Goal: Navigation & Orientation: Find specific page/section

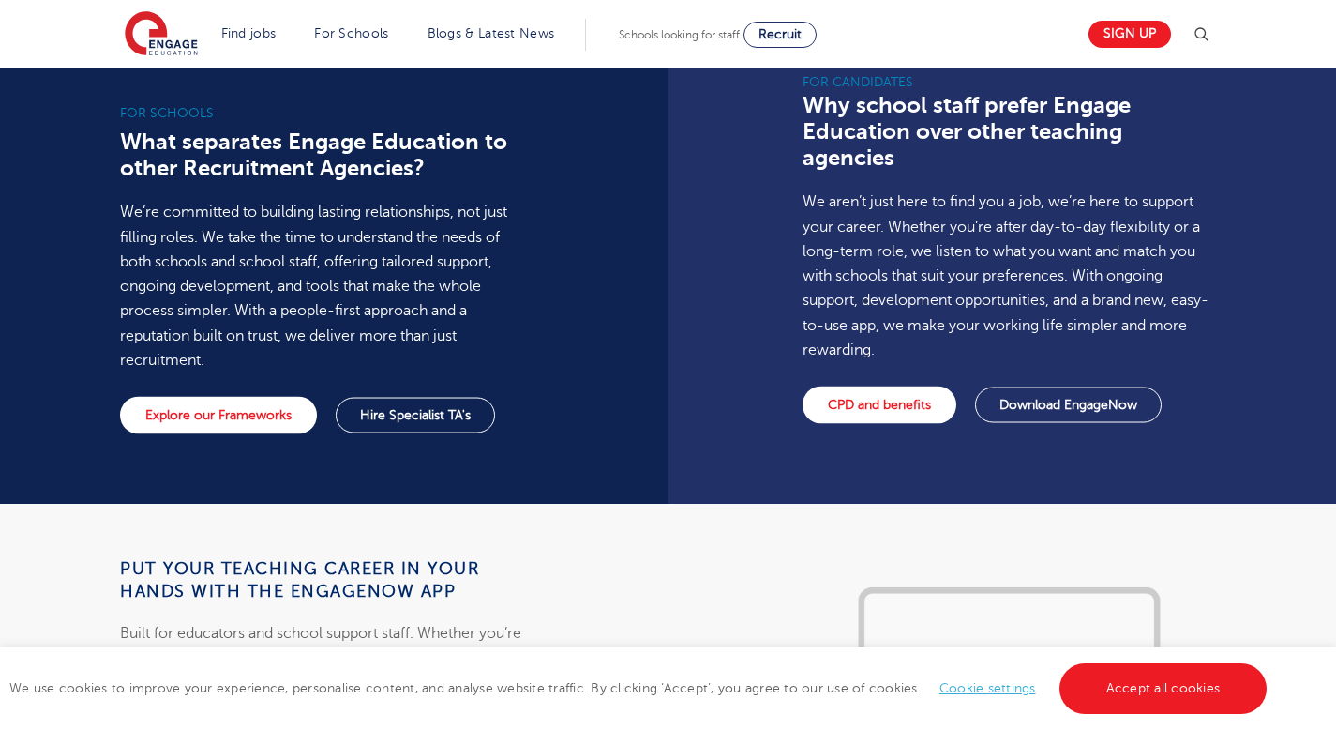
scroll to position [2341, 0]
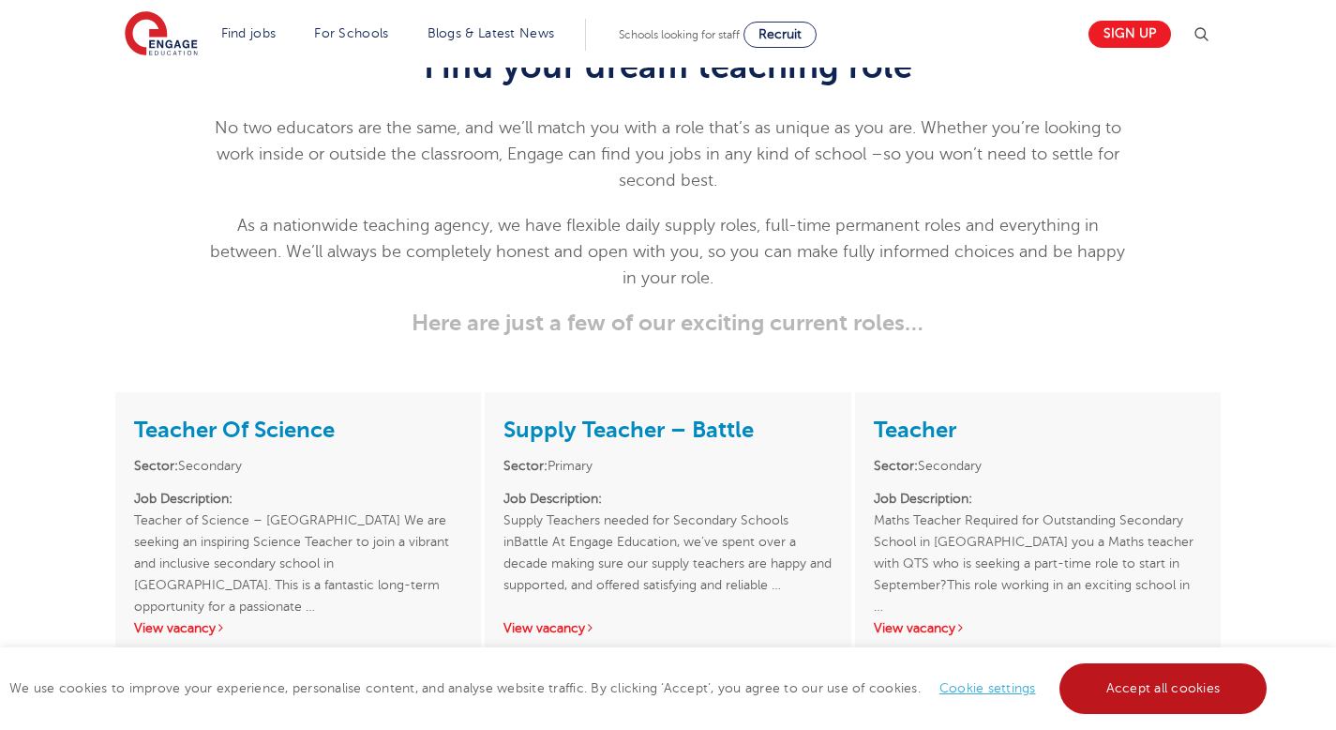
click at [1095, 691] on link "Accept all cookies" at bounding box center [1164, 688] width 208 height 51
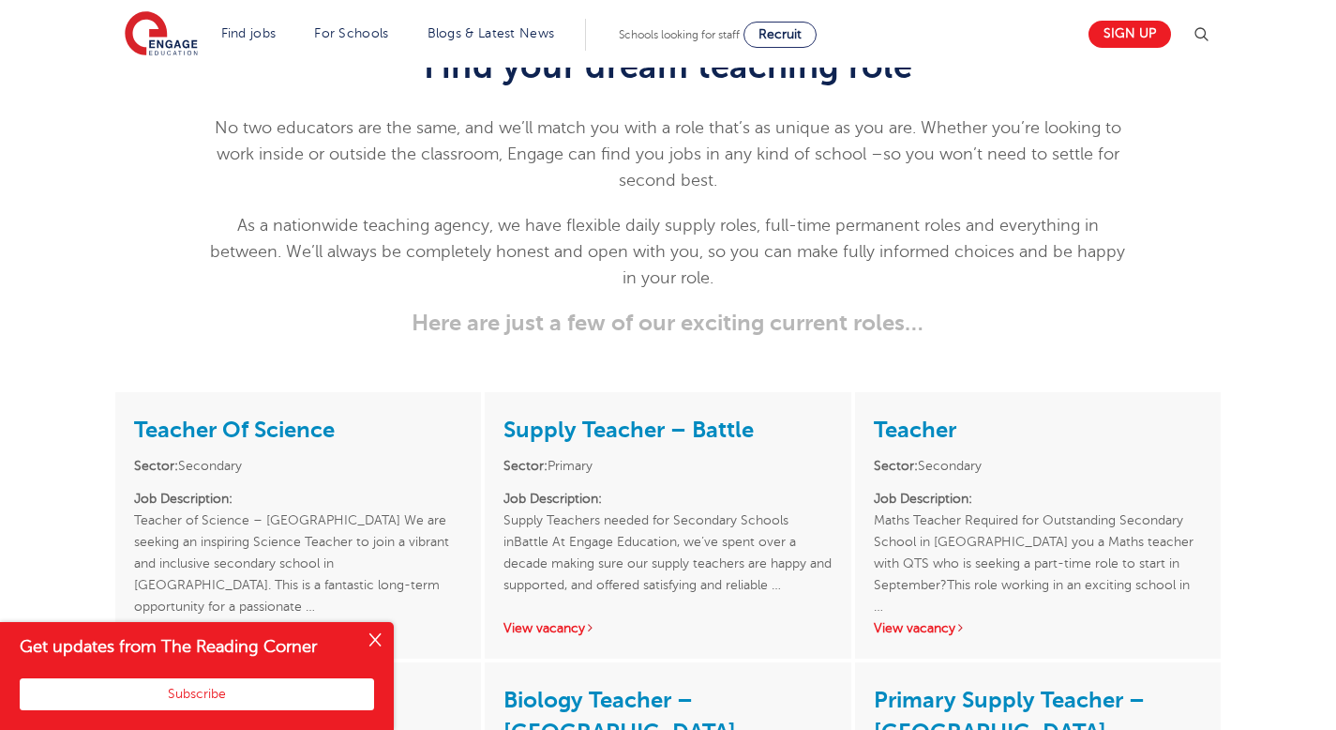
scroll to position [4155, 0]
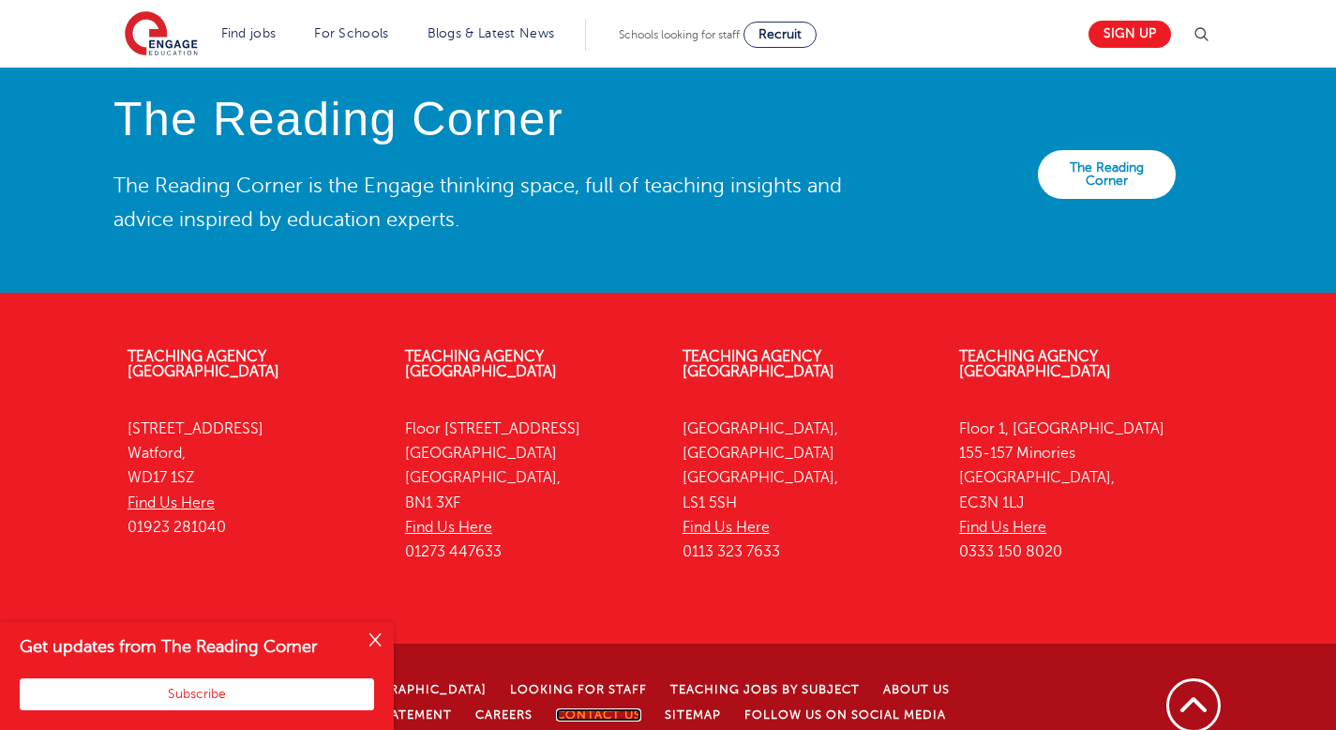
click at [556, 708] on link "Contact Us" at bounding box center [598, 714] width 85 height 13
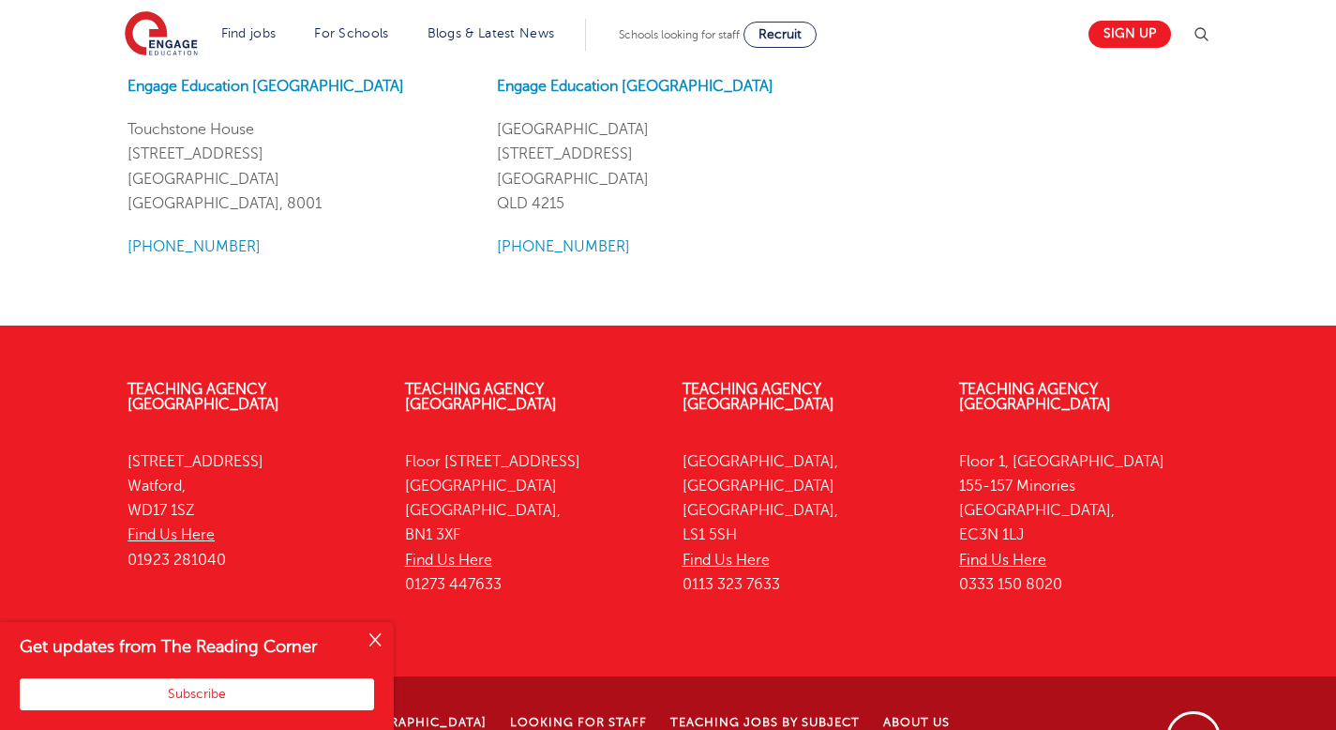
scroll to position [2449, 0]
